Goal: Check status: Check status

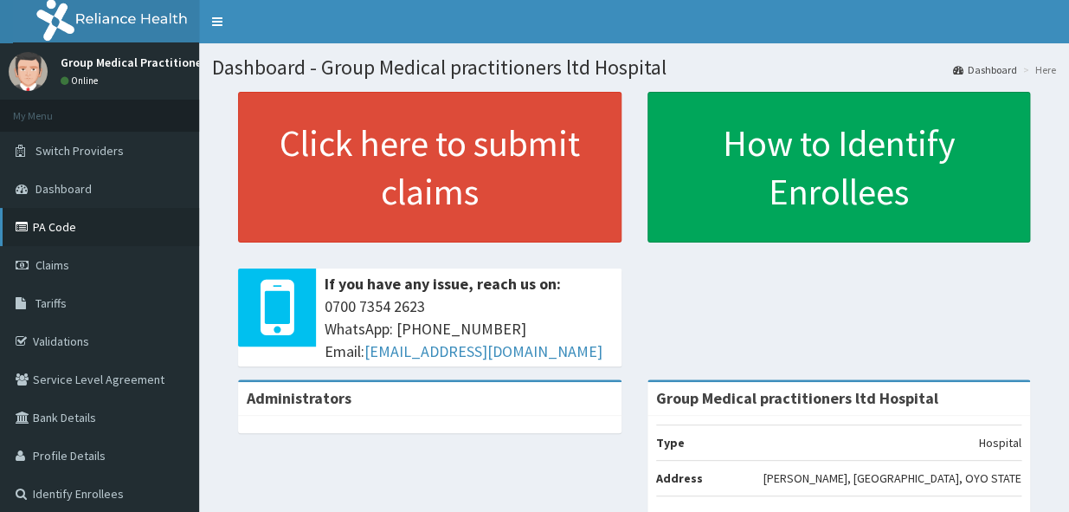
click at [67, 228] on link "PA Code" at bounding box center [99, 227] width 199 height 38
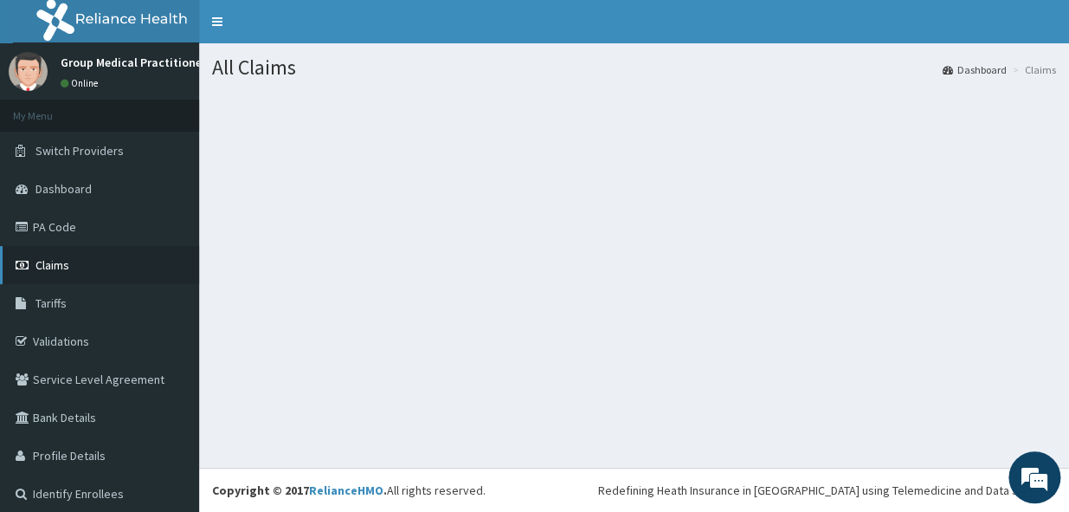
click at [79, 272] on link "Claims" at bounding box center [99, 265] width 199 height 38
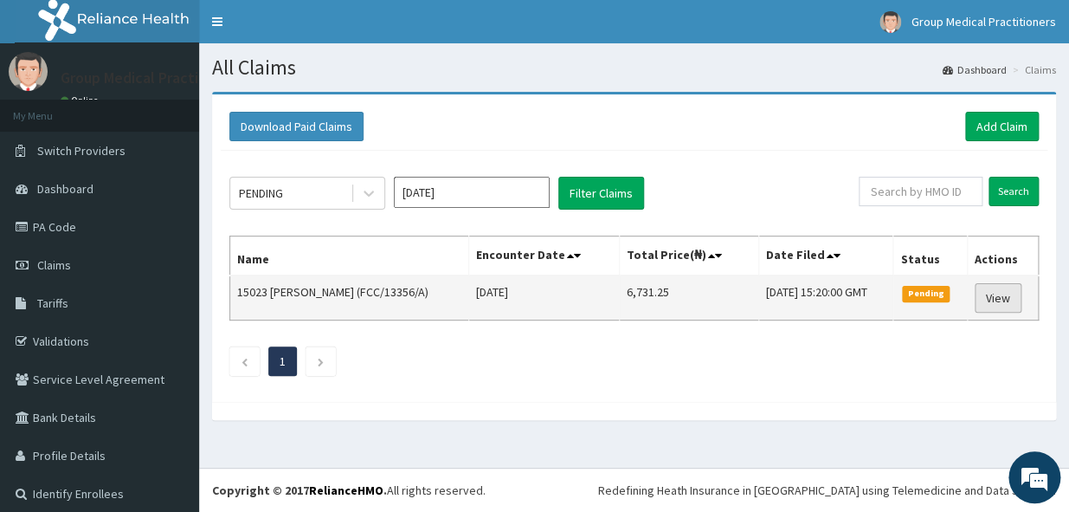
click at [1001, 299] on link "View" at bounding box center [998, 297] width 47 height 29
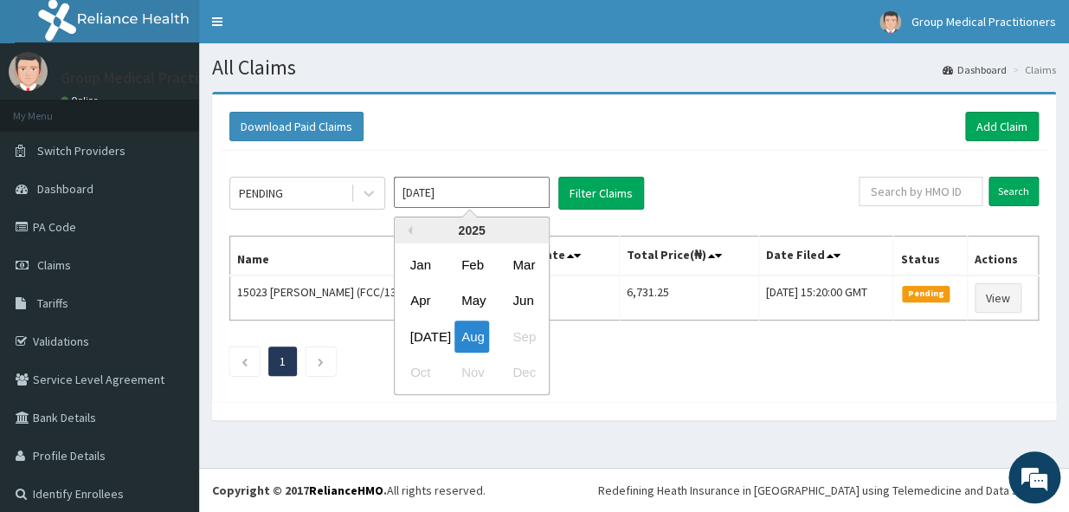
click at [443, 191] on input "[DATE]" at bounding box center [472, 192] width 156 height 31
click at [415, 330] on div "[DATE]" at bounding box center [420, 336] width 35 height 32
type input "[DATE]"
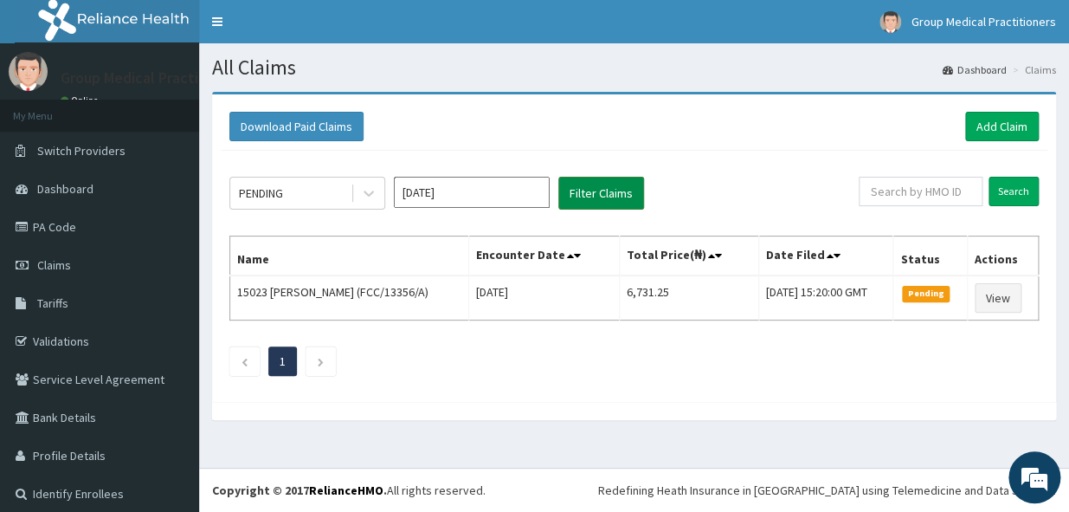
click at [589, 199] on button "Filter Claims" at bounding box center [601, 193] width 86 height 33
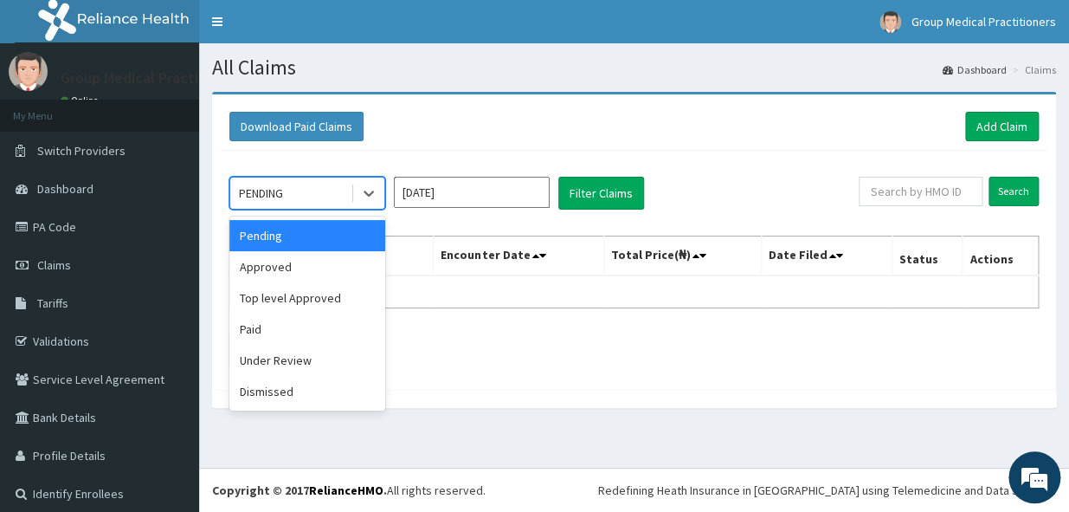
click at [273, 192] on div "PENDING" at bounding box center [261, 192] width 44 height 17
click at [312, 350] on div "Under Review" at bounding box center [307, 359] width 156 height 31
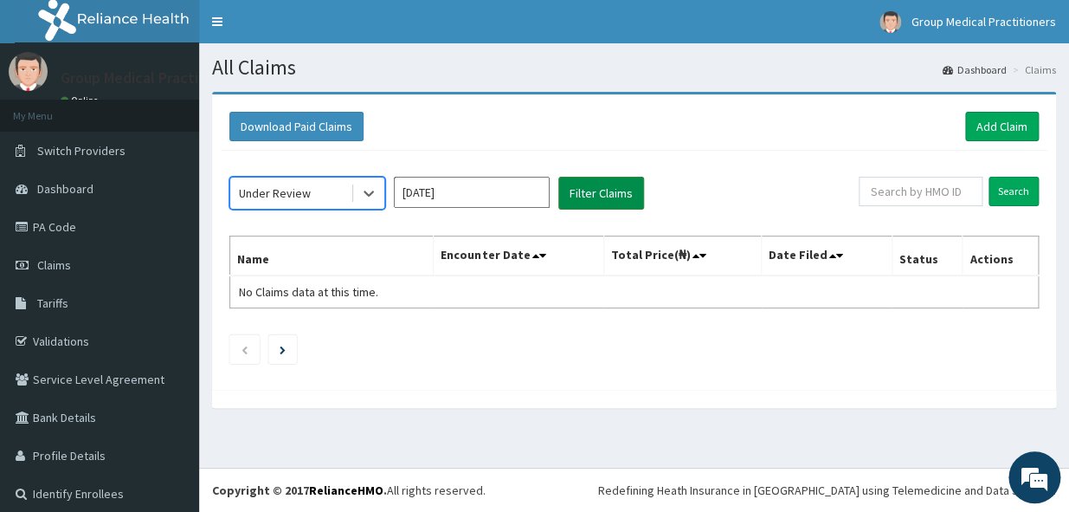
click at [592, 190] on button "Filter Claims" at bounding box center [601, 193] width 86 height 33
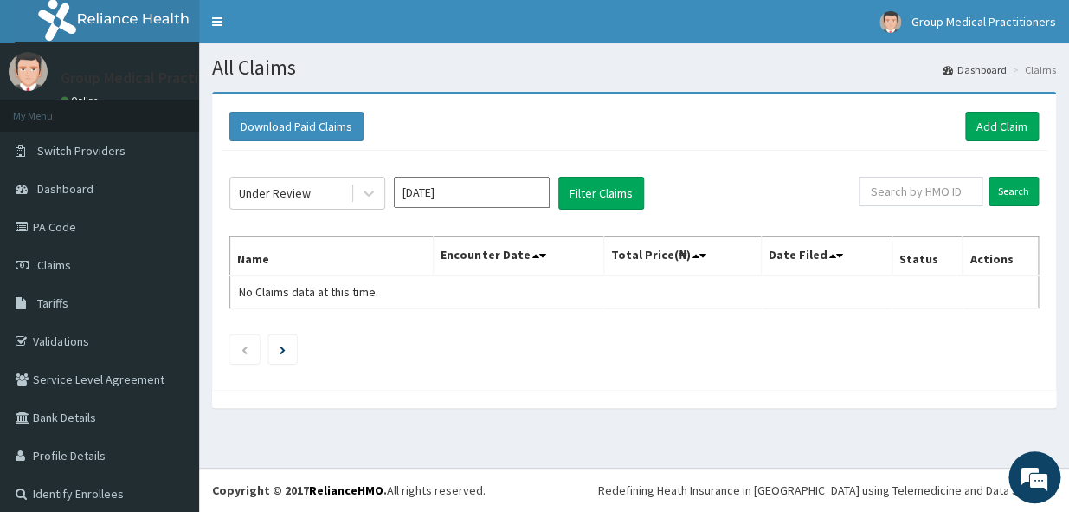
click at [634, 327] on div "Under Review Jul 2025 Filter Claims Search Name Encounter Date Total Price(₦) D…" at bounding box center [634, 266] width 827 height 230
click at [589, 194] on button "Filter Claims" at bounding box center [601, 193] width 86 height 33
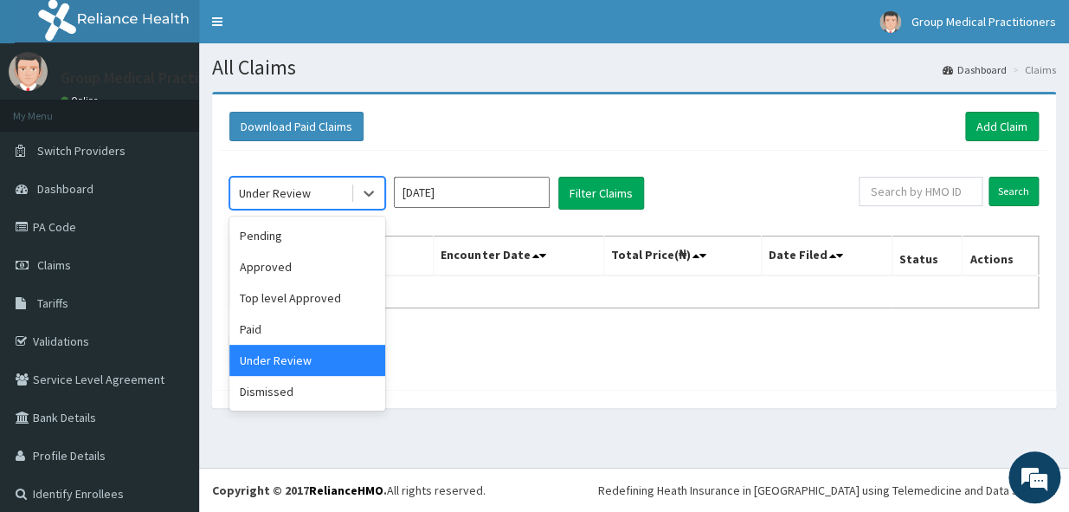
click at [317, 196] on div "Under Review" at bounding box center [290, 193] width 120 height 28
click at [332, 396] on div "Dismissed" at bounding box center [307, 391] width 156 height 31
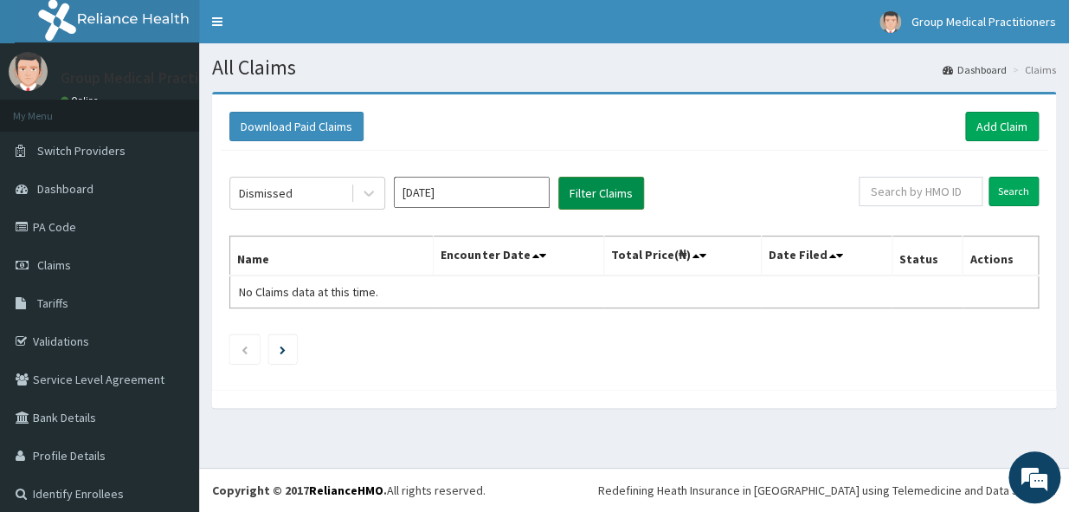
click at [596, 203] on button "Filter Claims" at bounding box center [601, 193] width 86 height 33
click at [596, 202] on button "Filter Claims" at bounding box center [601, 193] width 86 height 33
click at [601, 186] on button "Filter Claims" at bounding box center [601, 193] width 86 height 33
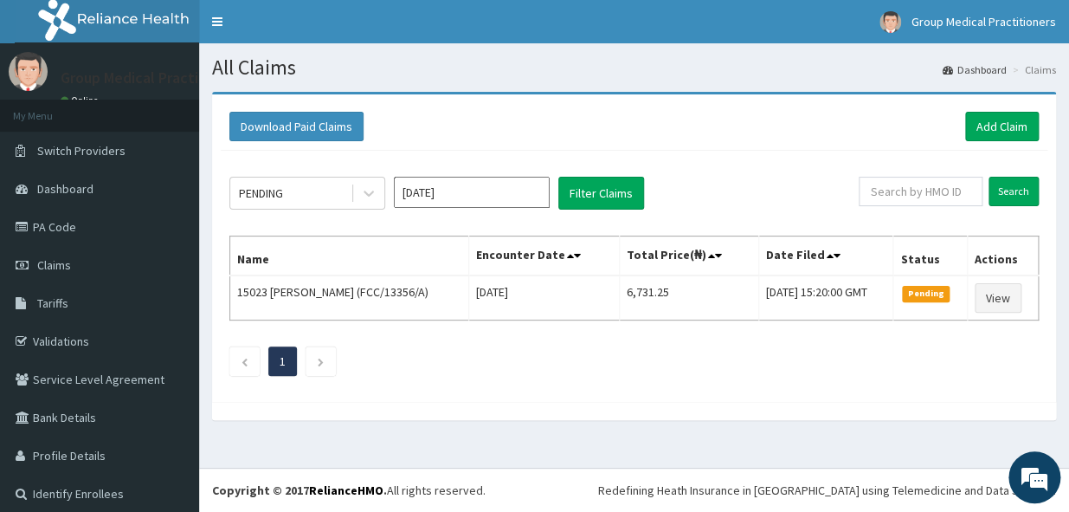
click at [438, 206] on input "[DATE]" at bounding box center [472, 192] width 156 height 31
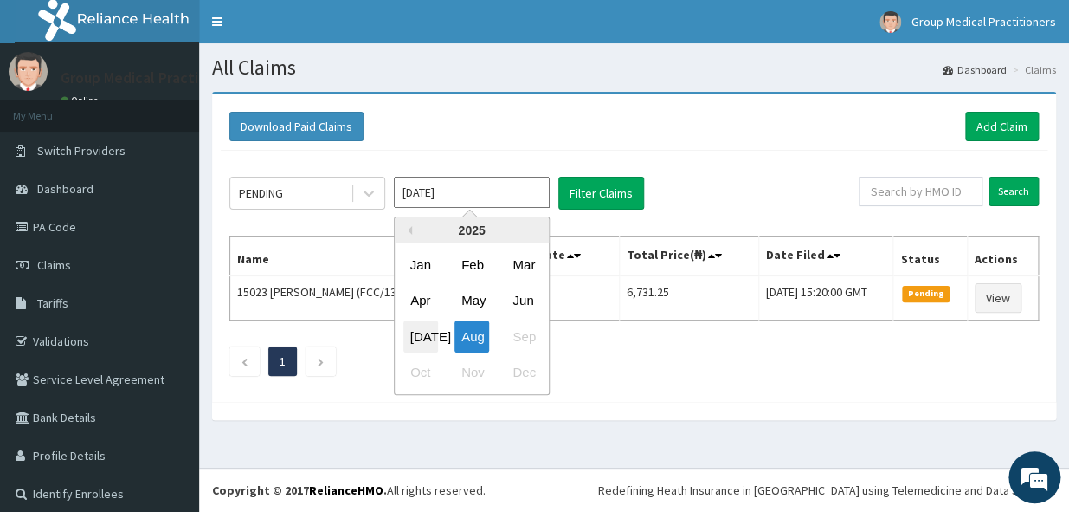
click at [417, 327] on div "[DATE]" at bounding box center [420, 336] width 35 height 32
type input "[DATE]"
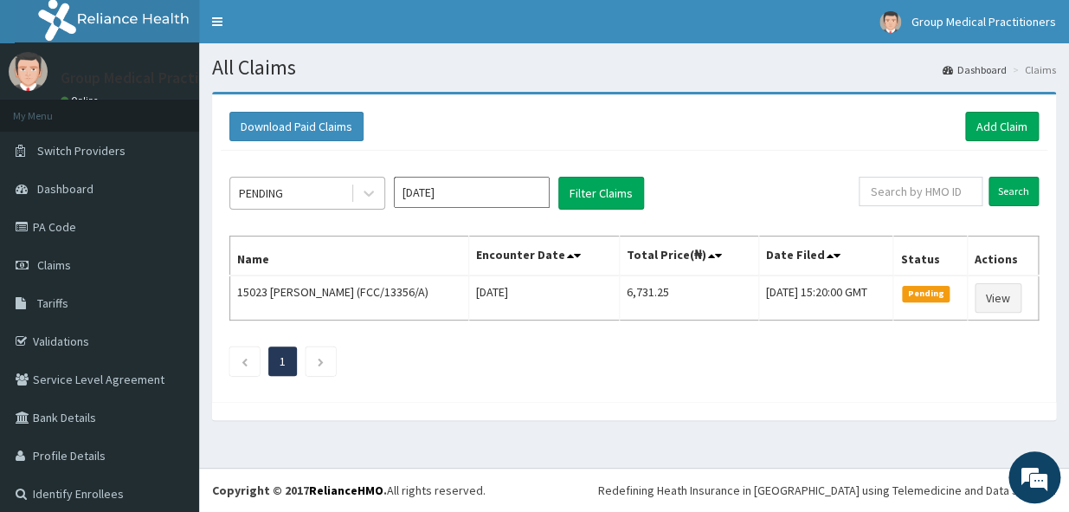
click at [315, 183] on div "PENDING" at bounding box center [290, 193] width 120 height 28
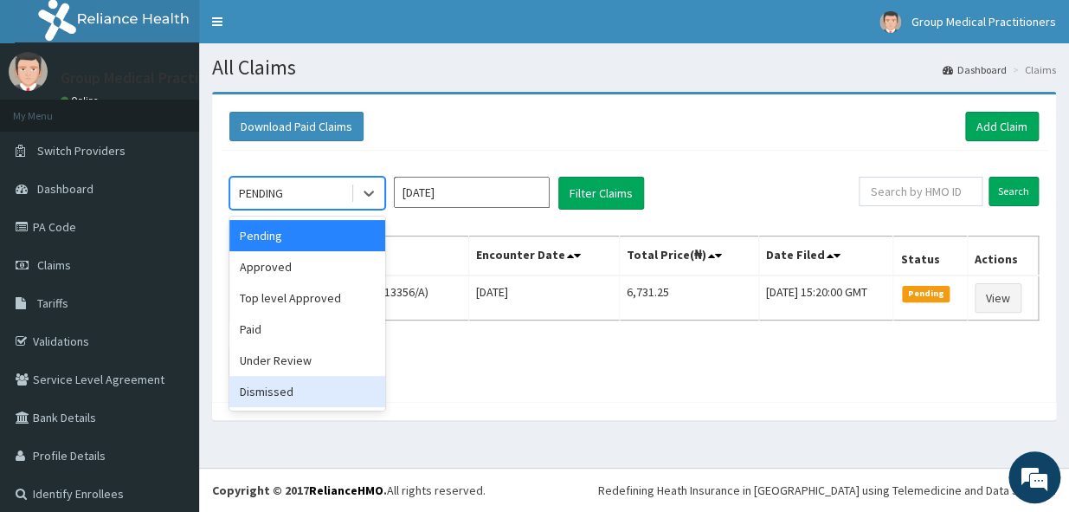
click at [304, 385] on div "Dismissed" at bounding box center [307, 391] width 156 height 31
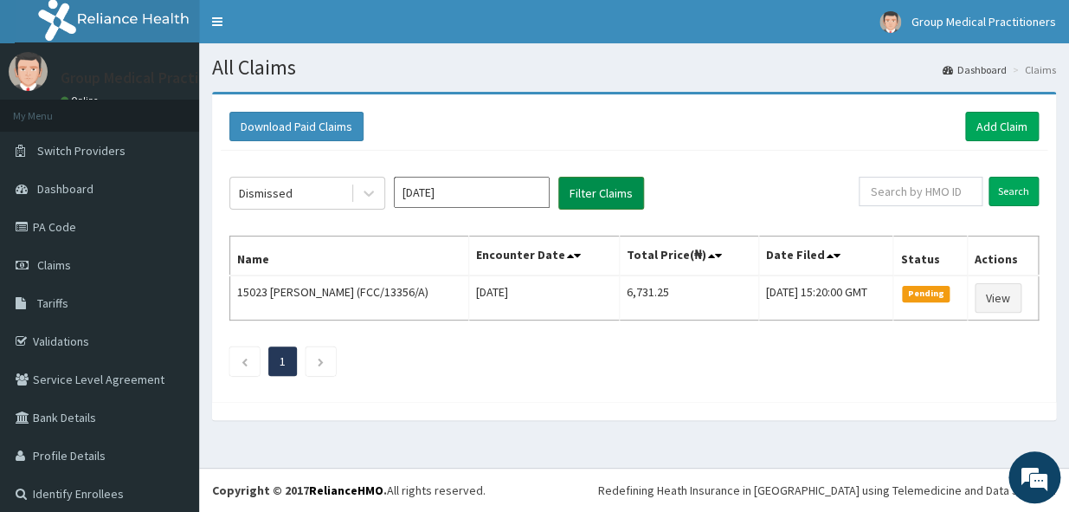
click at [606, 188] on button "Filter Claims" at bounding box center [601, 193] width 86 height 33
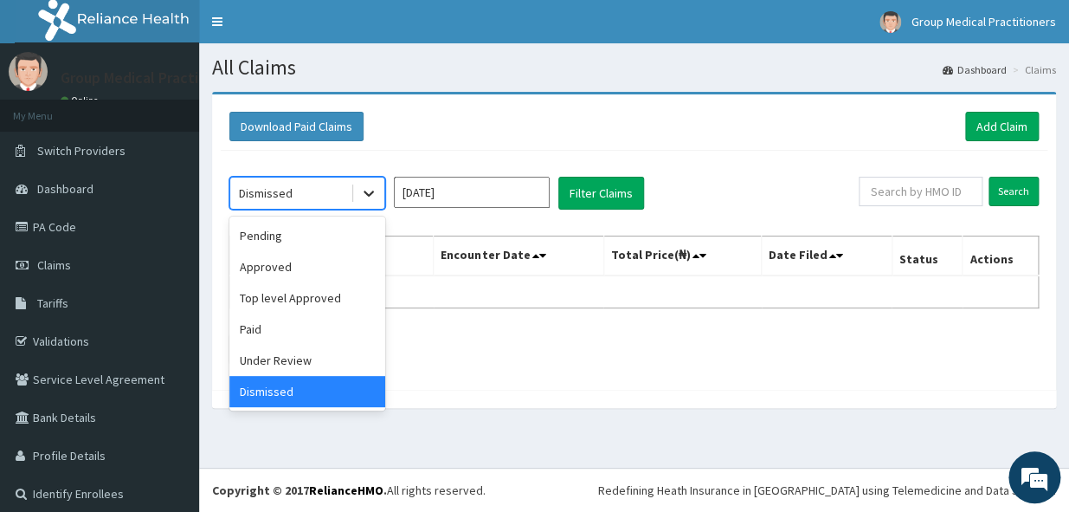
click at [364, 186] on icon at bounding box center [368, 192] width 17 height 17
click at [299, 295] on div "Top level Approved" at bounding box center [307, 297] width 156 height 31
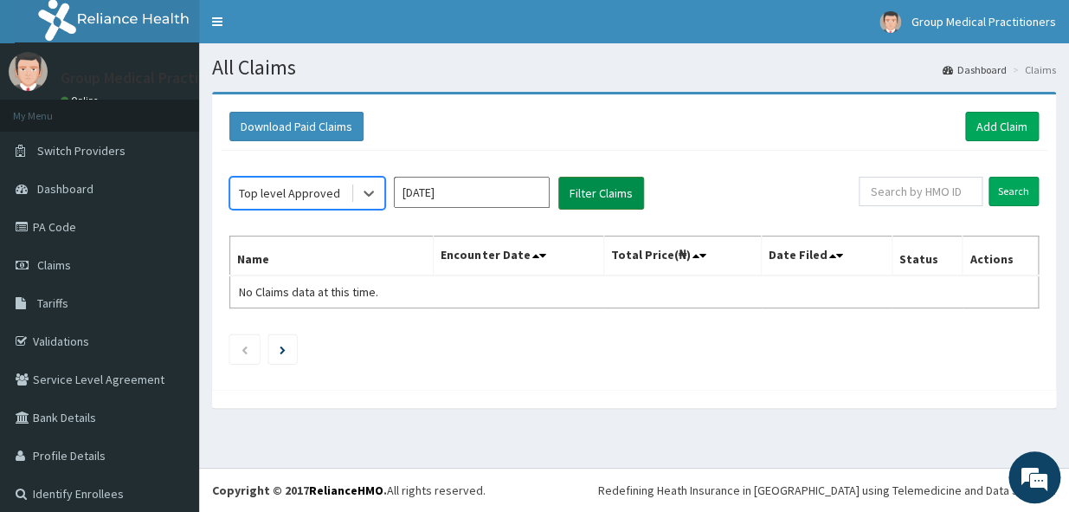
click at [615, 198] on button "Filter Claims" at bounding box center [601, 193] width 86 height 33
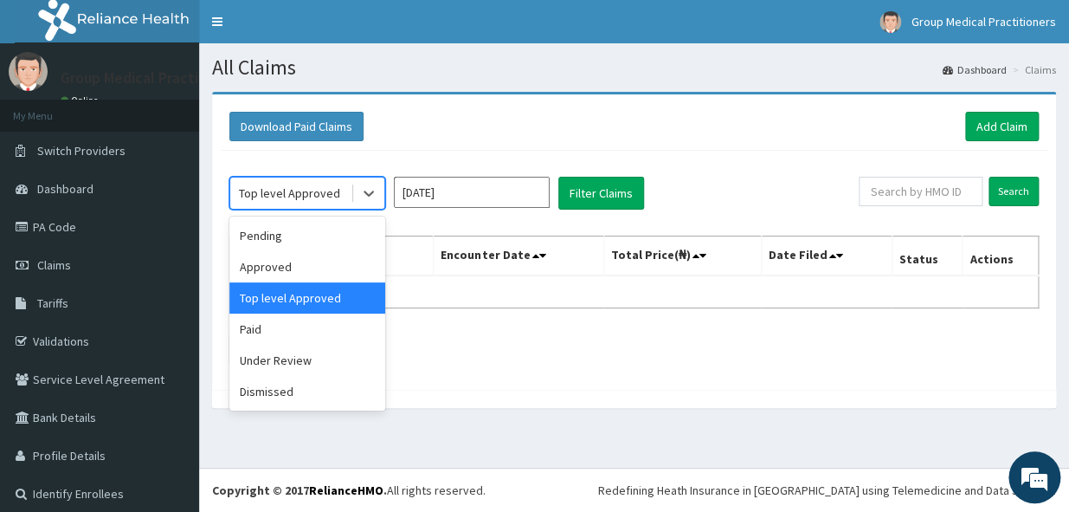
click at [260, 200] on div "Top level Approved" at bounding box center [289, 192] width 101 height 17
click at [296, 328] on div "Paid" at bounding box center [307, 328] width 156 height 31
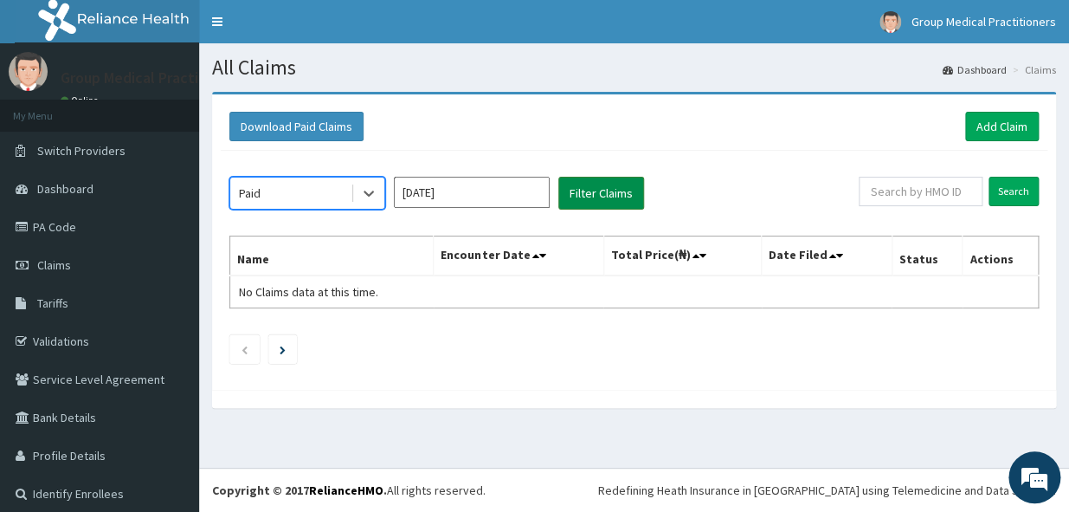
click at [596, 204] on button "Filter Claims" at bounding box center [601, 193] width 86 height 33
